Goal: Information Seeking & Learning: Find specific fact

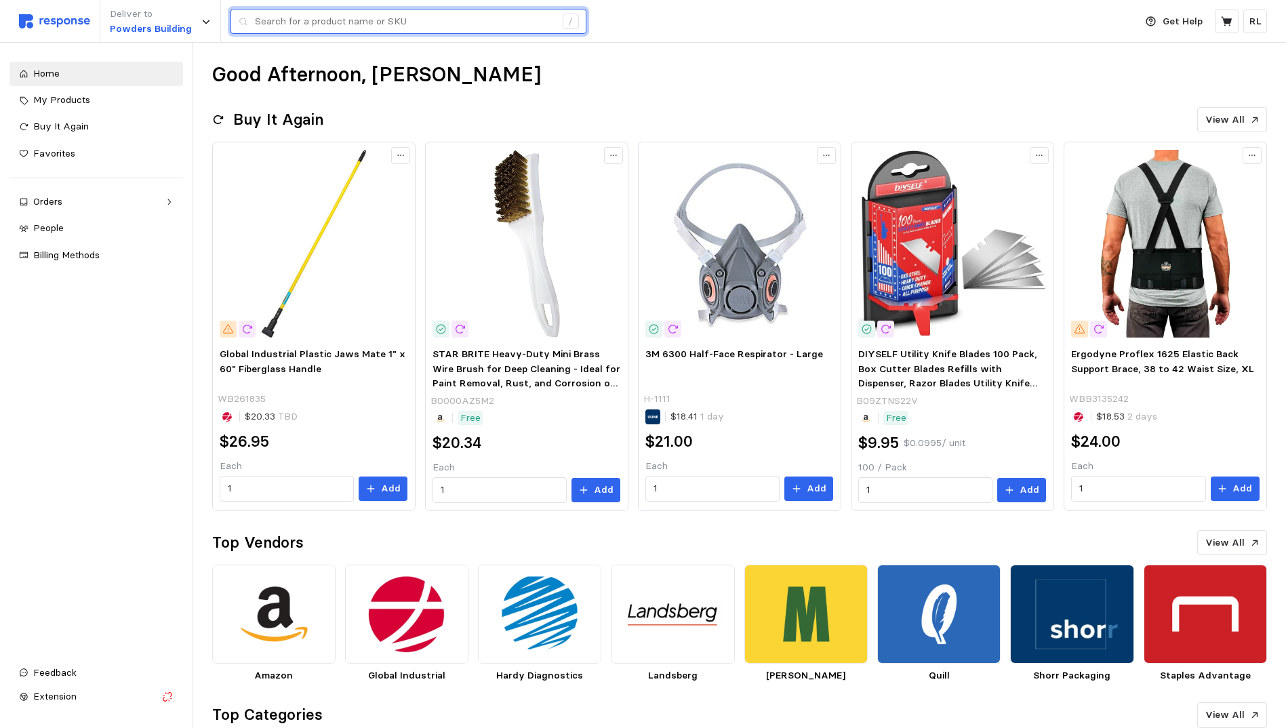
click at [457, 26] on input "text" at bounding box center [405, 21] width 300 height 24
type input "18103818"
click at [416, 22] on input "text" at bounding box center [405, 21] width 300 height 24
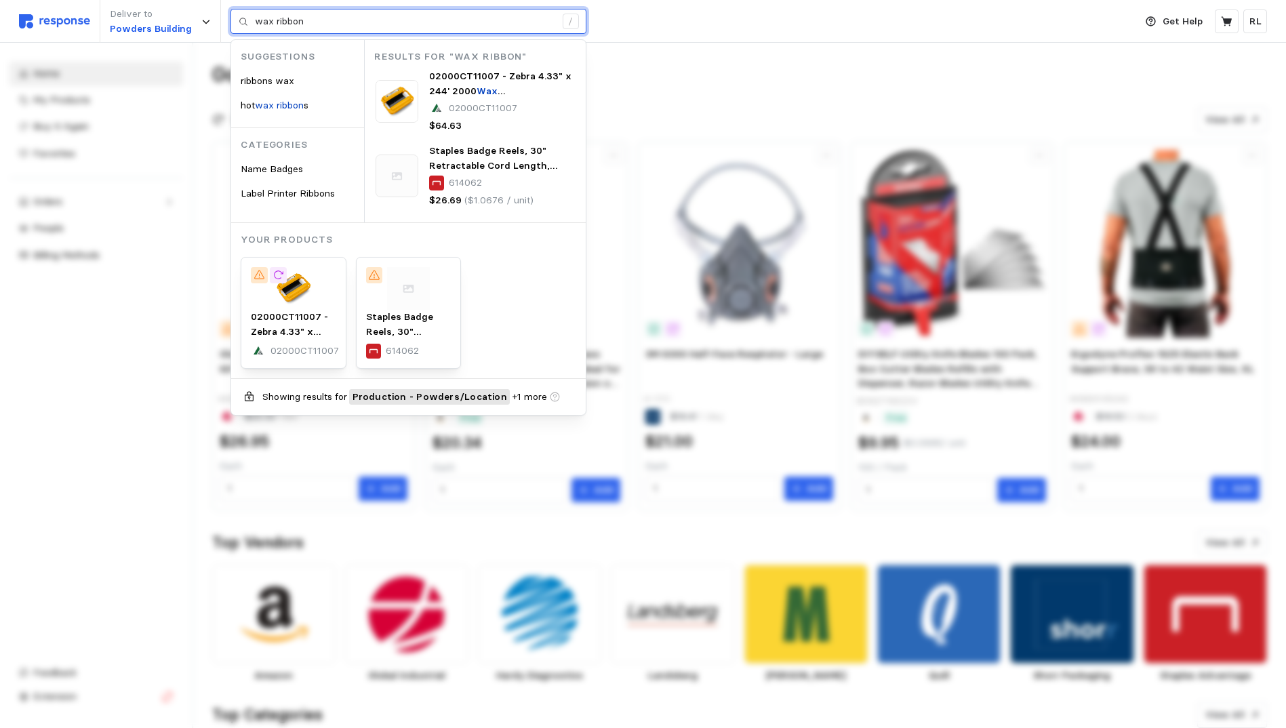
type input "wax ribbon"
